Goal: Information Seeking & Learning: Learn about a topic

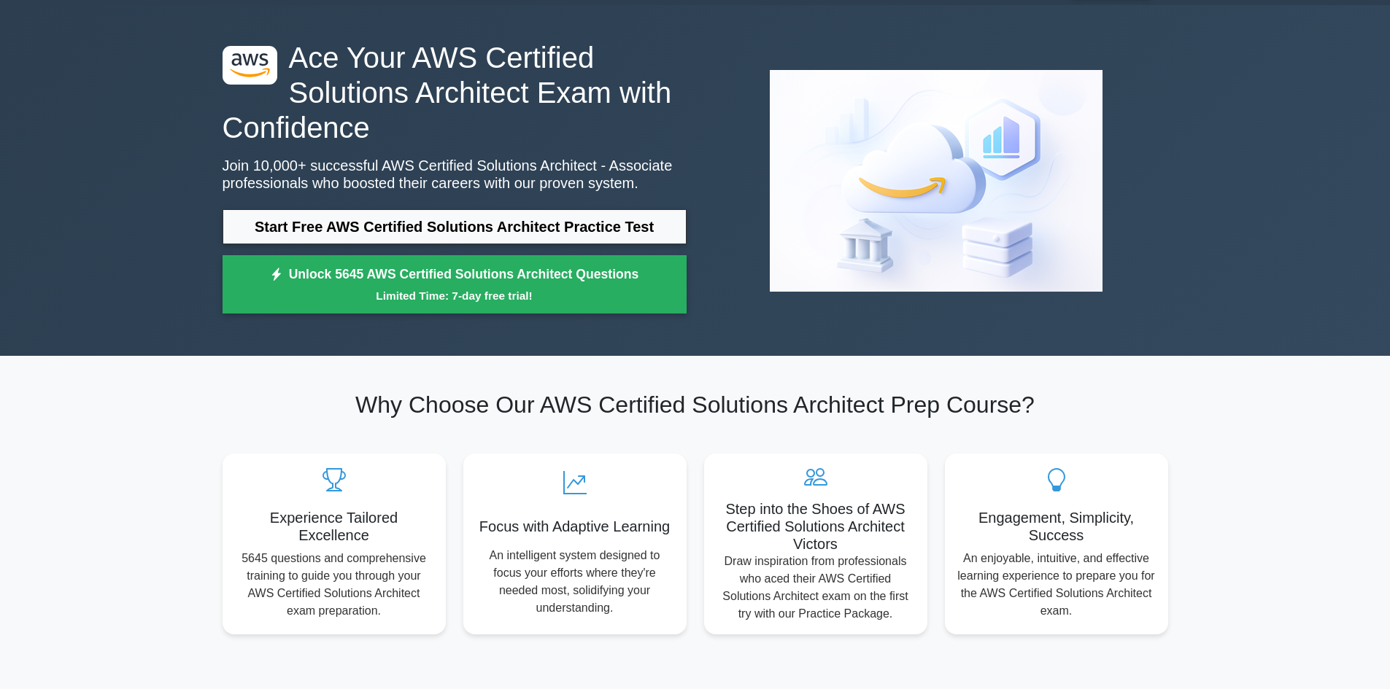
scroll to position [73, 0]
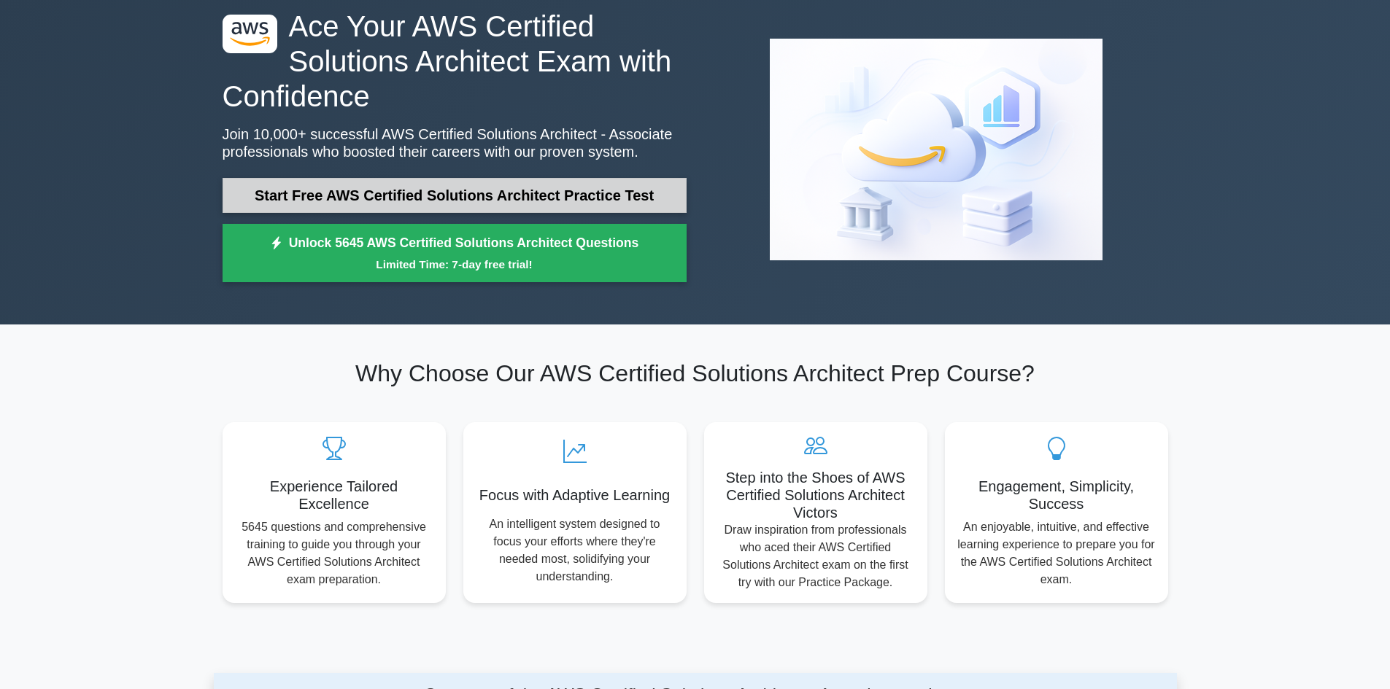
click at [498, 198] on link "Start Free AWS Certified Solutions Architect Practice Test" at bounding box center [454, 195] width 464 height 35
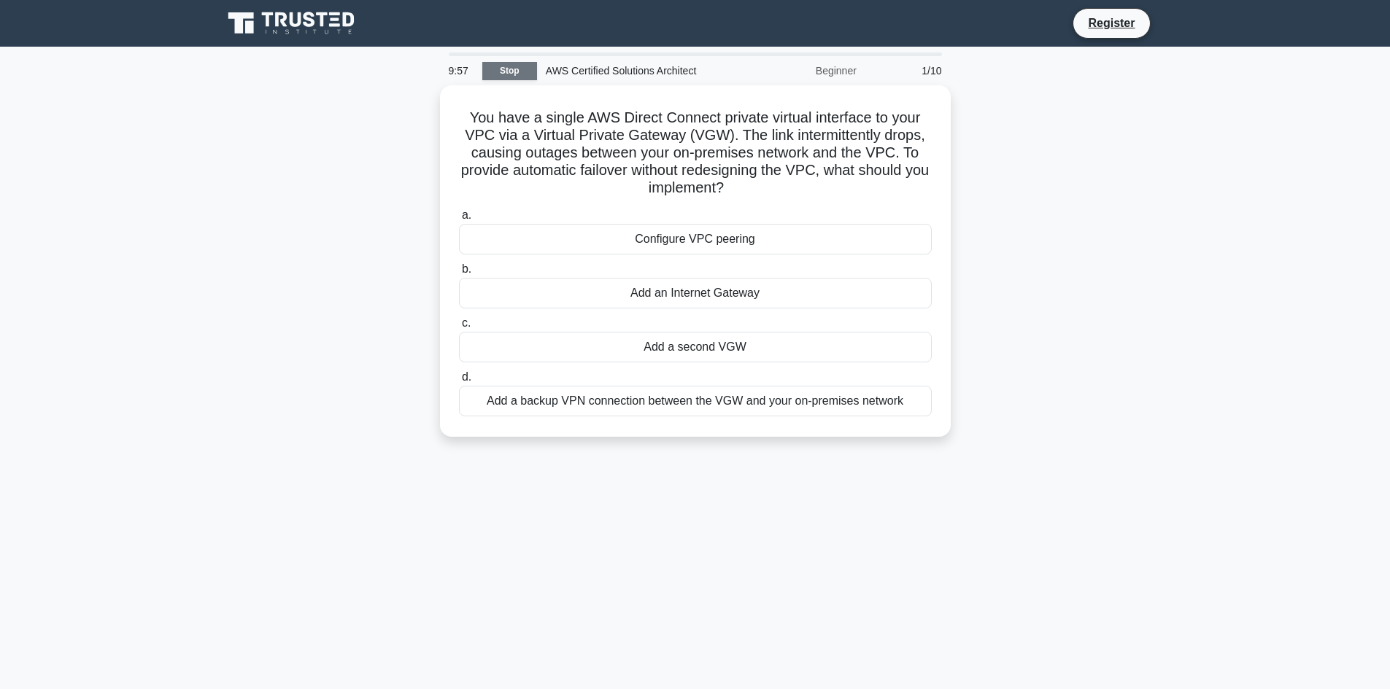
click at [515, 71] on link "Stop" at bounding box center [509, 71] width 55 height 18
